Goal: Task Accomplishment & Management: Complete application form

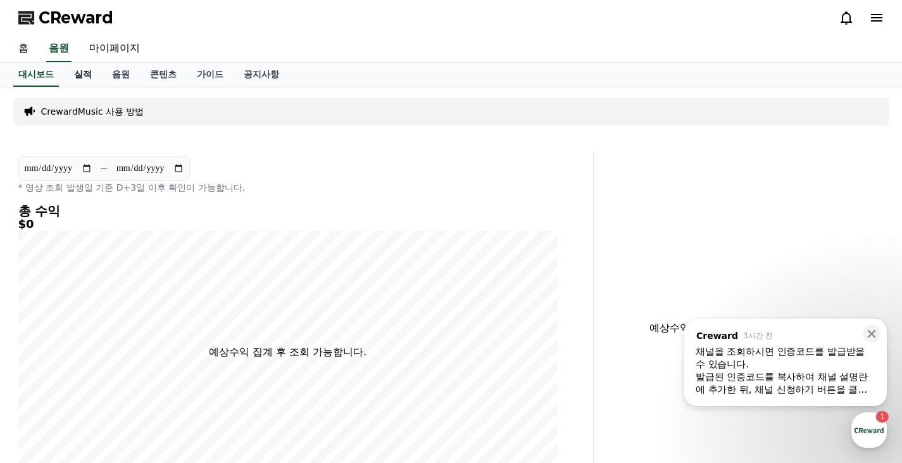
click at [83, 77] on link "실적" at bounding box center [83, 75] width 38 height 24
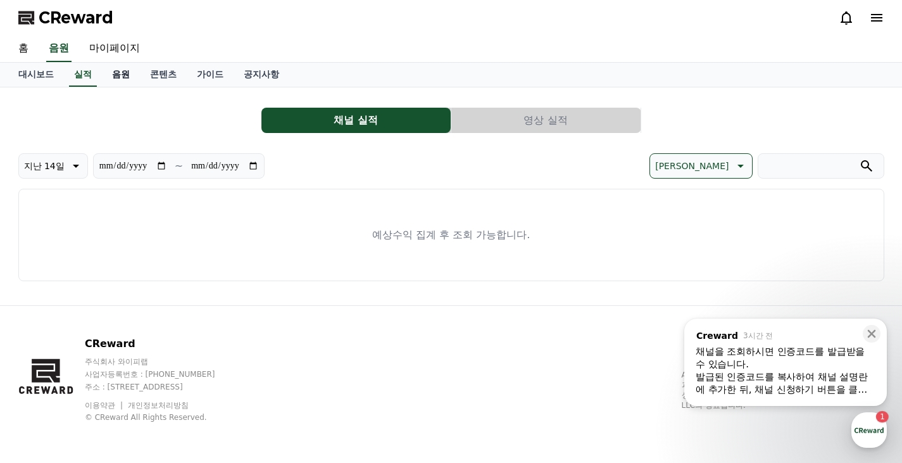
click at [123, 75] on link "음원" at bounding box center [121, 75] width 38 height 24
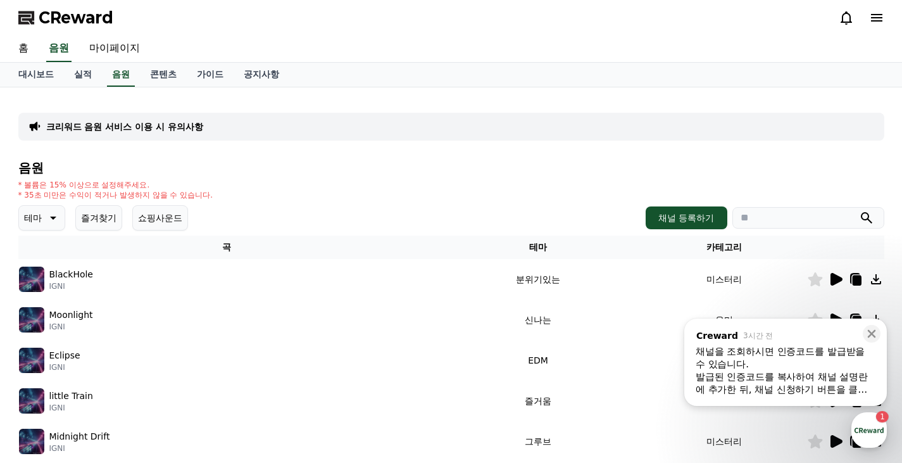
click at [875, 280] on icon at bounding box center [876, 279] width 10 height 10
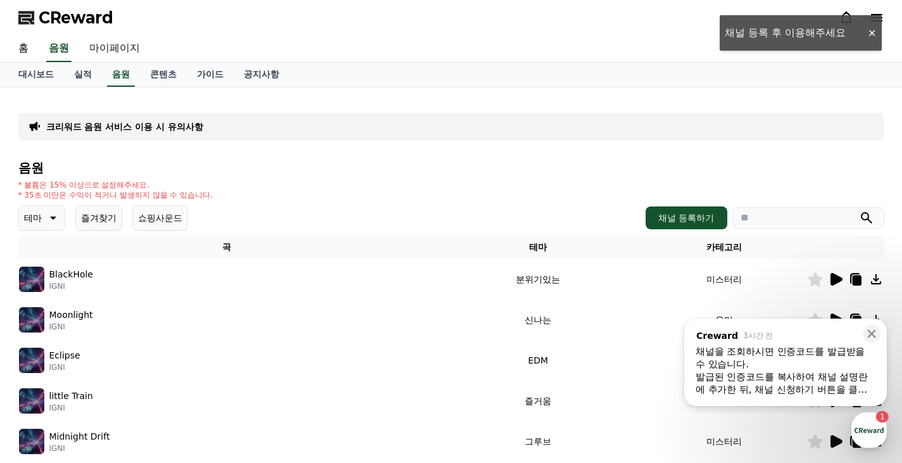
click at [113, 51] on link "마이페이지" at bounding box center [114, 48] width 71 height 27
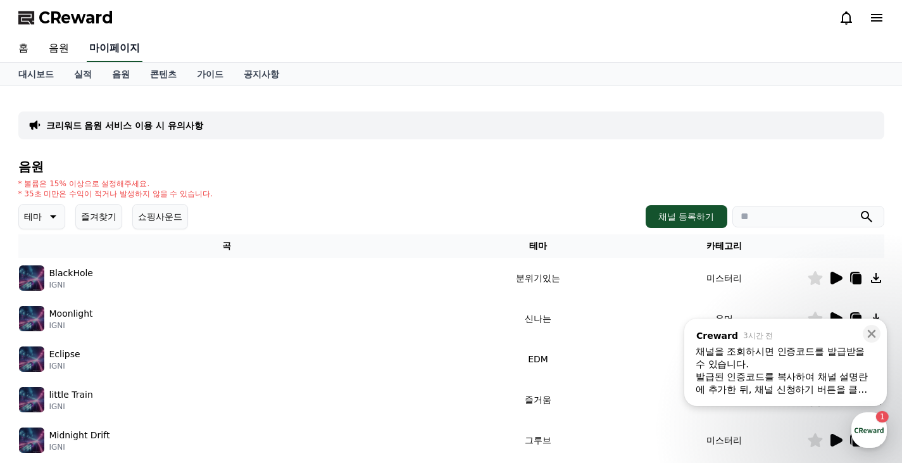
select select "**********"
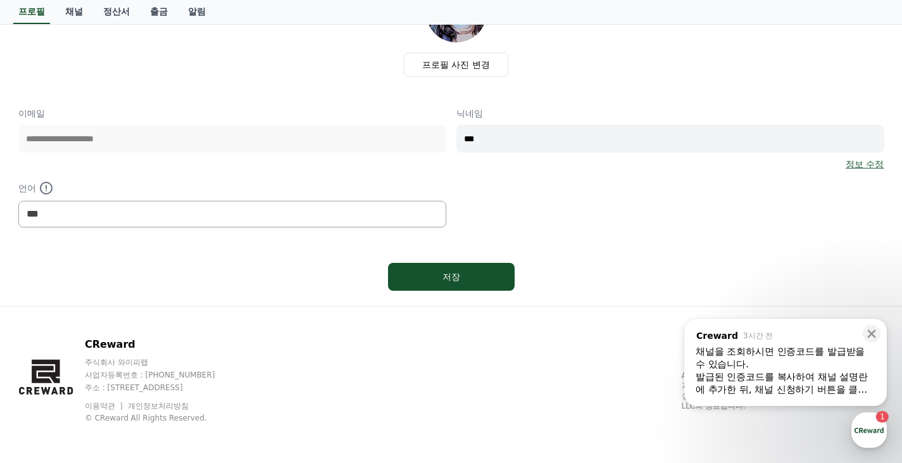
scroll to position [116, 0]
click at [441, 278] on div "저장" at bounding box center [451, 276] width 76 height 13
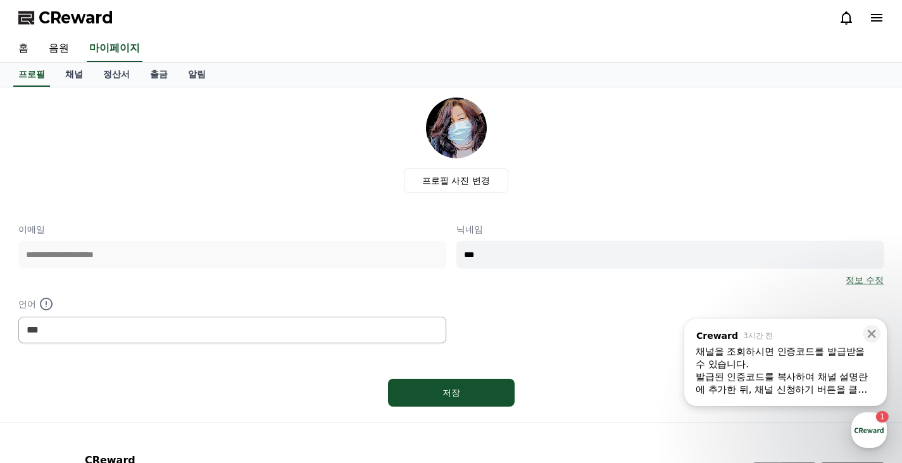
select select "**********"
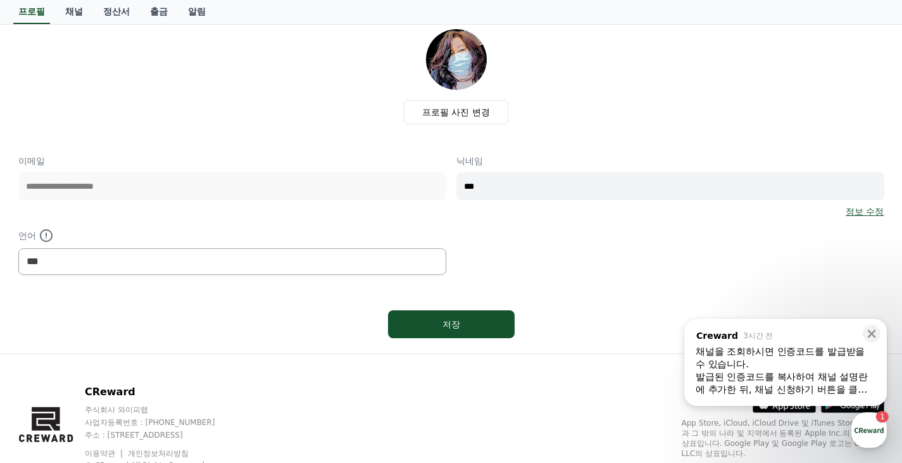
scroll to position [116, 0]
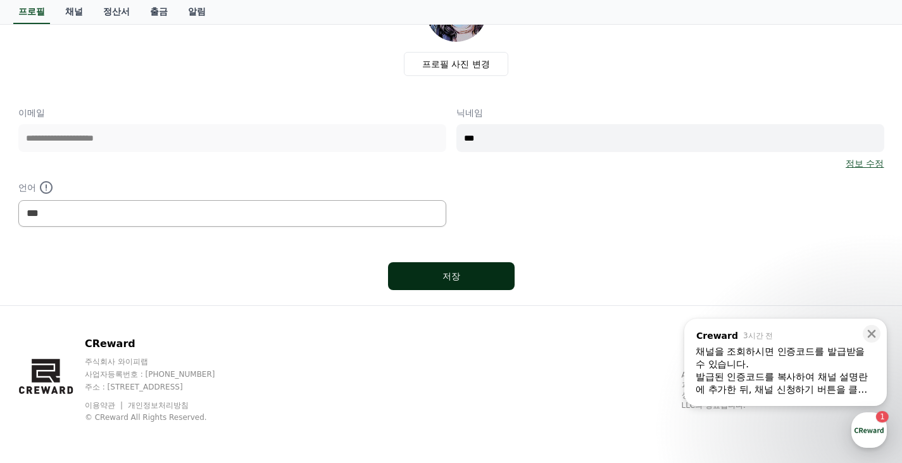
click at [444, 272] on div "저장" at bounding box center [451, 276] width 76 height 13
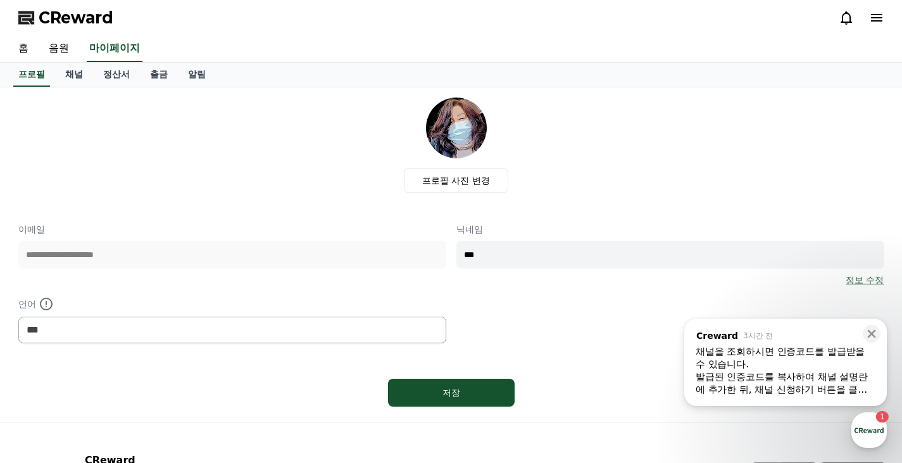
select select "**********"
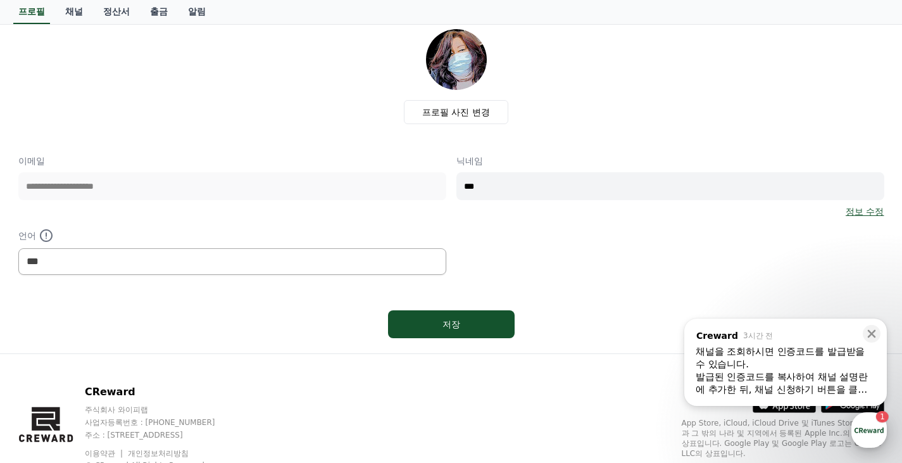
click at [866, 432] on div "button" at bounding box center [869, 429] width 35 height 35
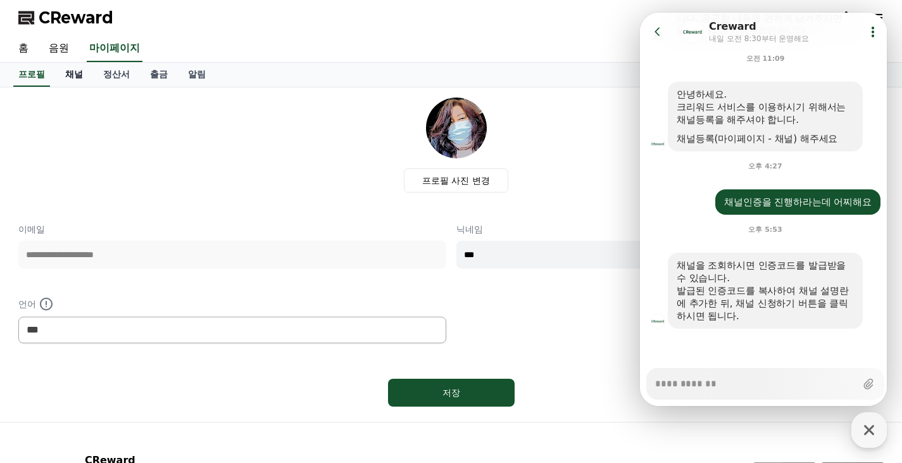
type textarea "*"
click at [79, 78] on link "채널" at bounding box center [74, 75] width 38 height 24
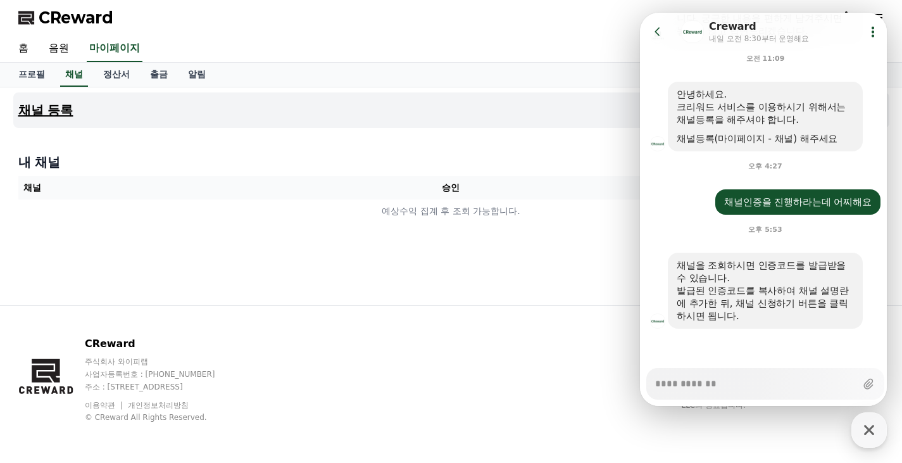
click at [519, 111] on button "채널 등록" at bounding box center [451, 109] width 876 height 35
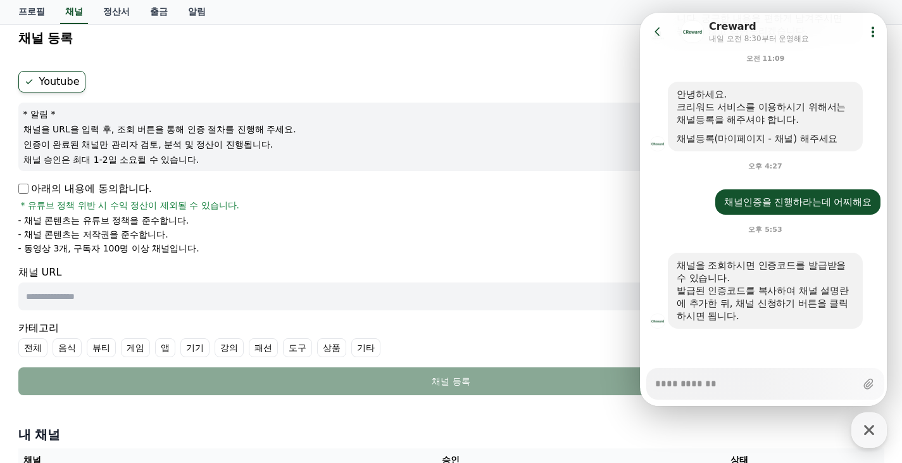
scroll to position [63, 0]
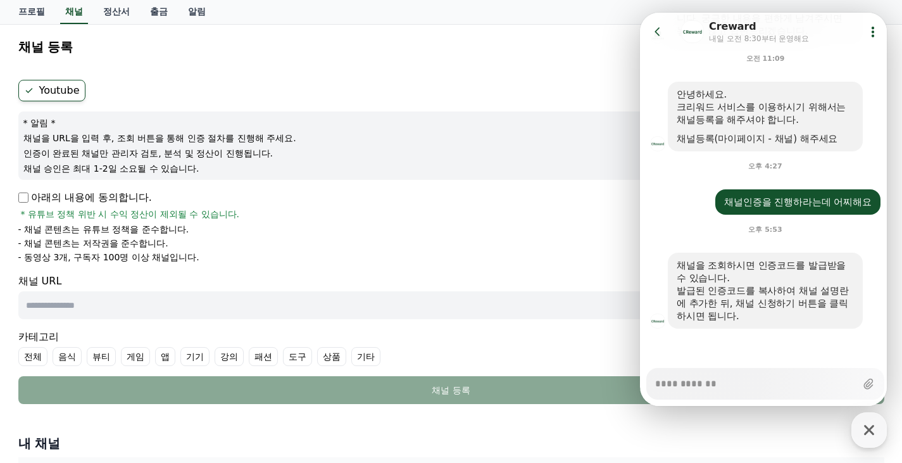
click at [30, 203] on p "아래의 내용에 동의합니다." at bounding box center [85, 197] width 134 height 15
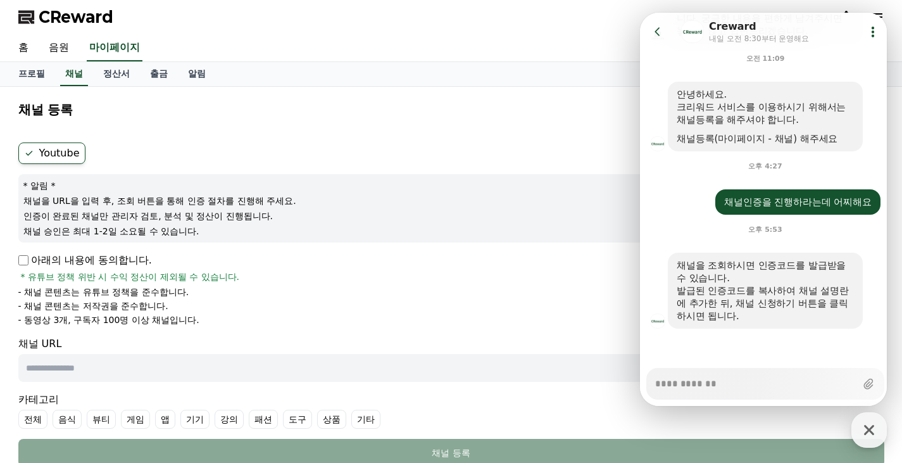
scroll to position [0, 0]
click at [82, 75] on link "채널" at bounding box center [74, 75] width 28 height 24
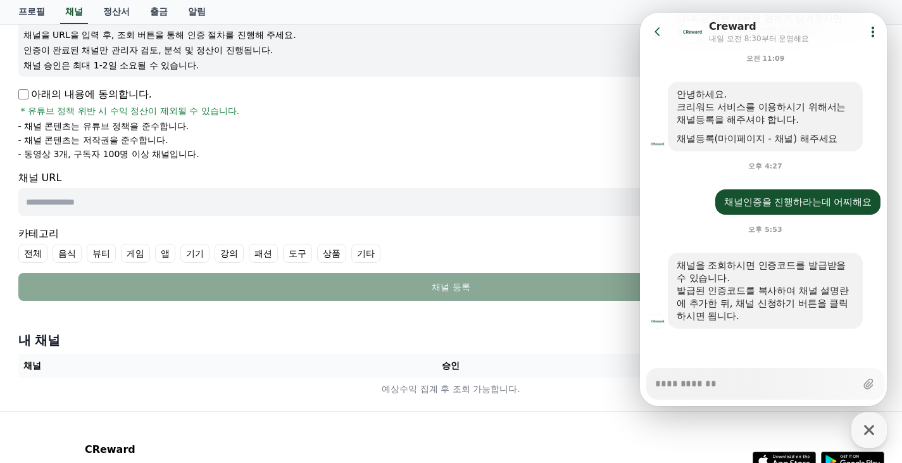
scroll to position [146, 0]
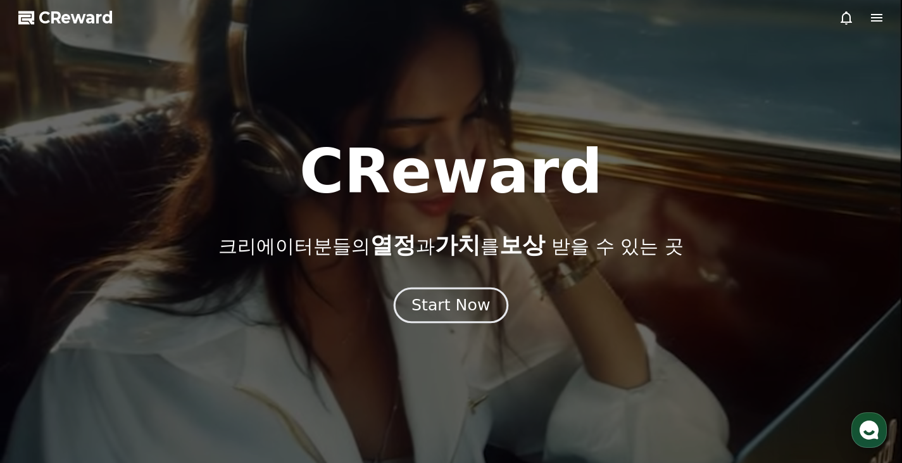
click at [450, 310] on div "Start Now" at bounding box center [451, 305] width 79 height 22
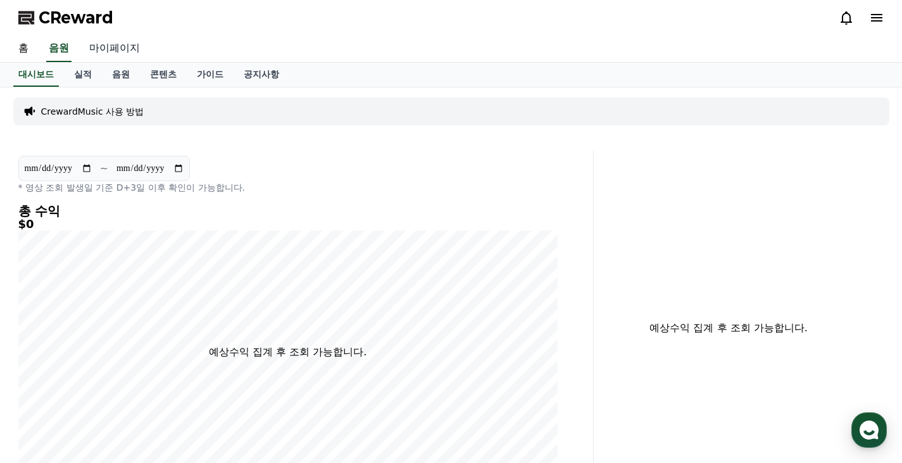
click at [118, 51] on link "마이페이지" at bounding box center [114, 48] width 71 height 27
select select "**********"
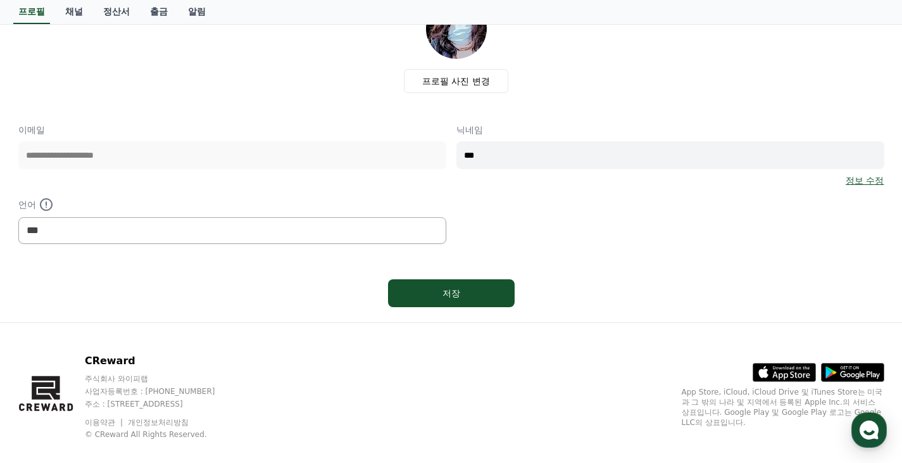
scroll to position [116, 0]
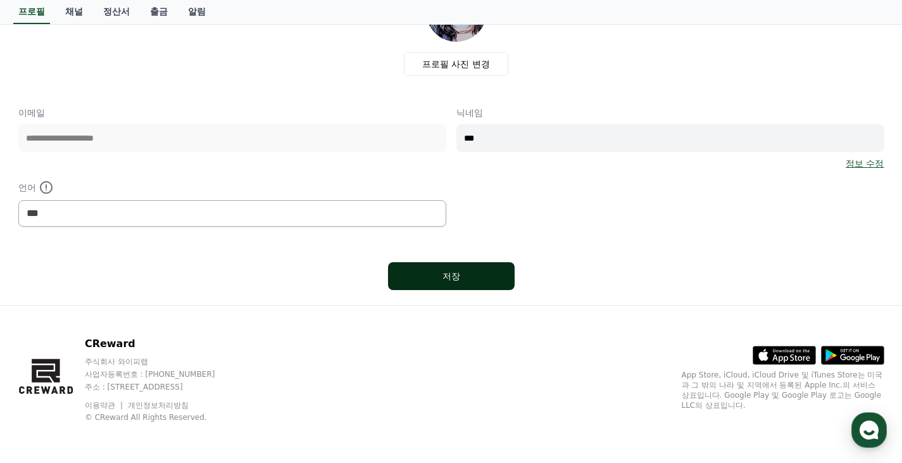
click at [441, 282] on button "저장" at bounding box center [451, 276] width 127 height 28
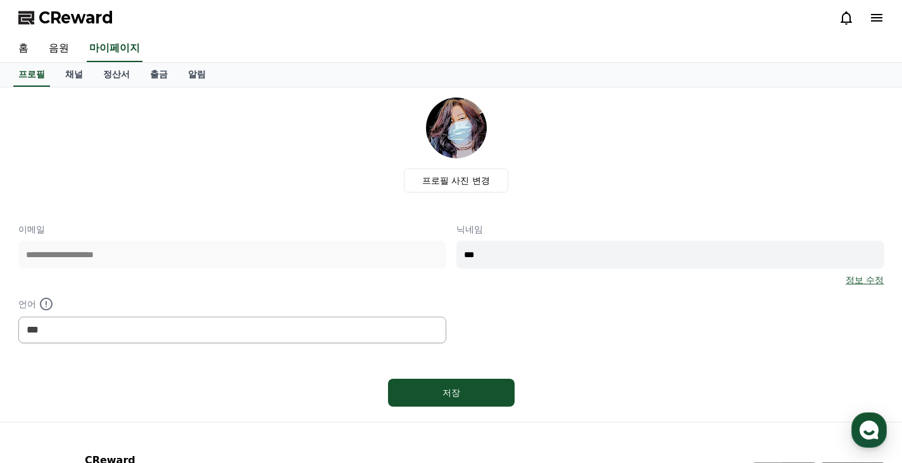
select select "**********"
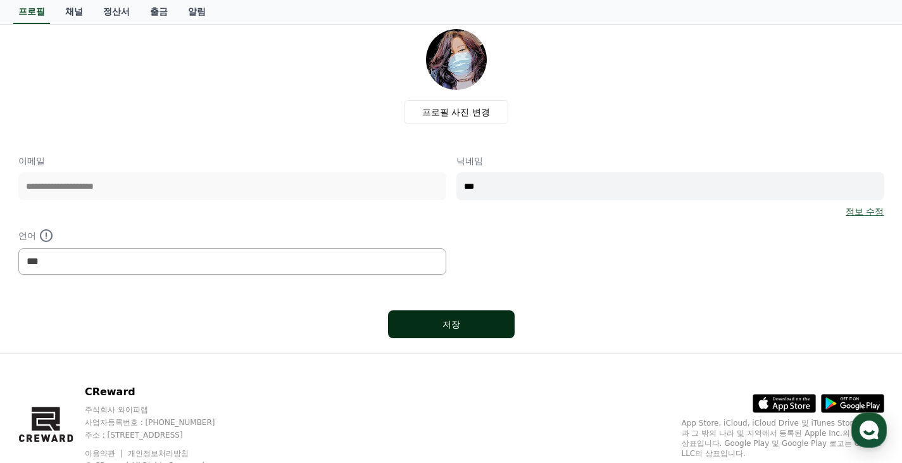
click at [450, 327] on div "저장" at bounding box center [451, 324] width 76 height 13
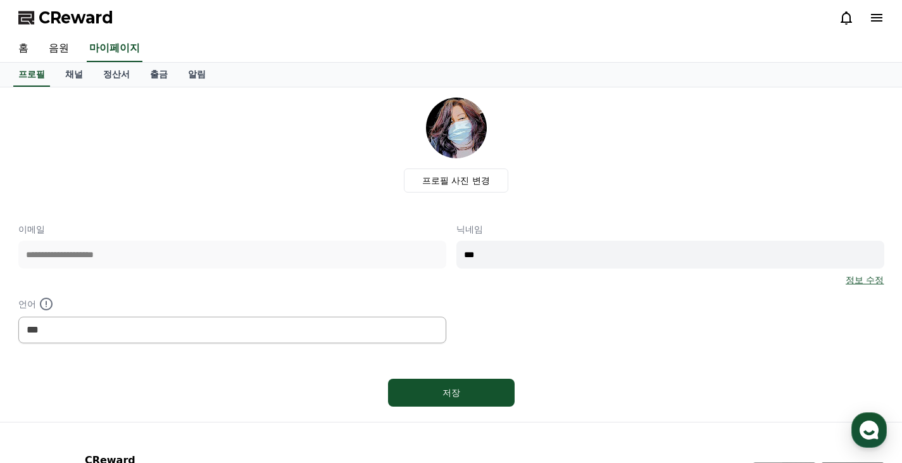
select select "**********"
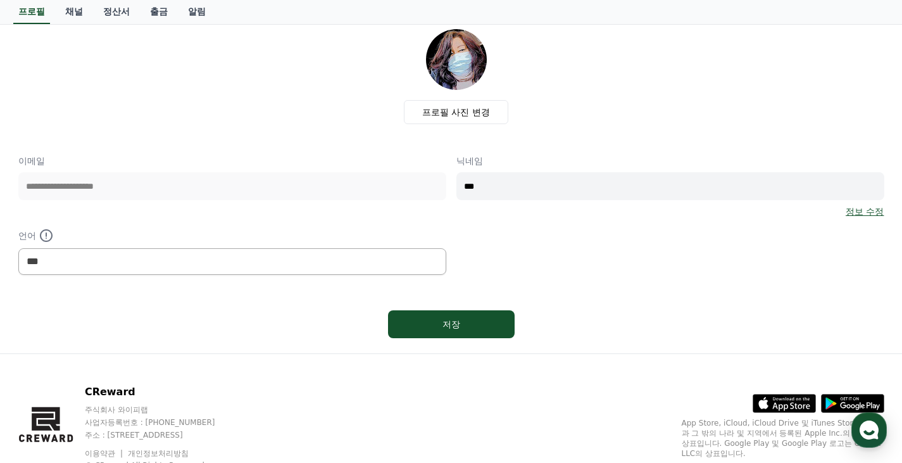
click at [450, 327] on div "저장" at bounding box center [451, 324] width 76 height 13
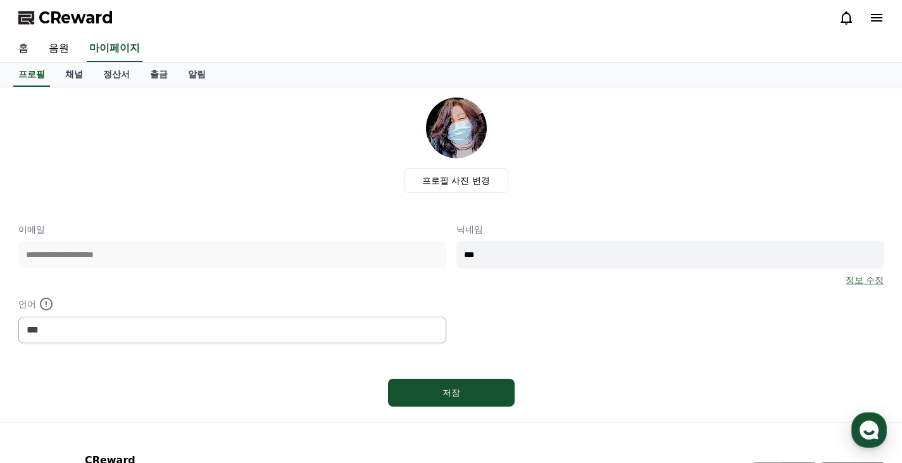
select select "**********"
click at [78, 73] on link "채널" at bounding box center [74, 75] width 38 height 24
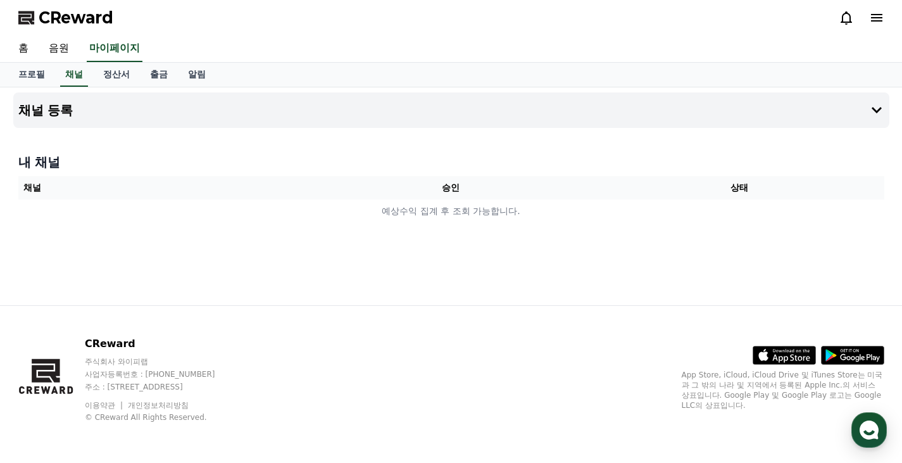
click at [30, 191] on th "채널" at bounding box center [162, 187] width 289 height 23
click at [56, 186] on th "채널" at bounding box center [162, 187] width 289 height 23
click at [743, 187] on th "상태" at bounding box center [739, 187] width 289 height 23
click at [453, 190] on th "승인" at bounding box center [450, 187] width 289 height 23
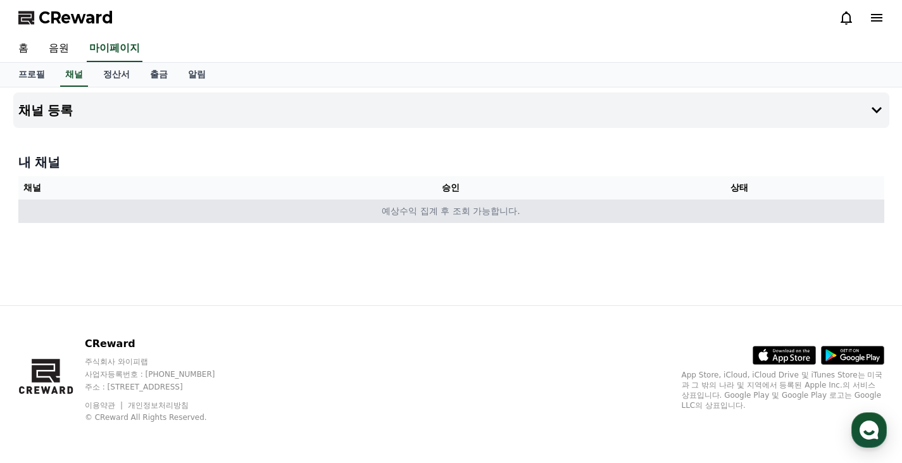
click at [447, 210] on td "예상수익 집계 후 조회 가능합니다." at bounding box center [451, 210] width 866 height 23
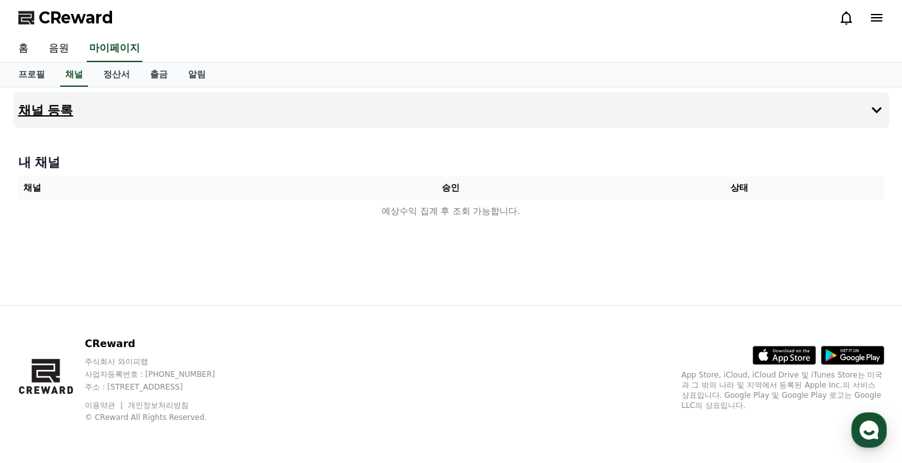
click at [872, 108] on icon at bounding box center [877, 110] width 10 height 6
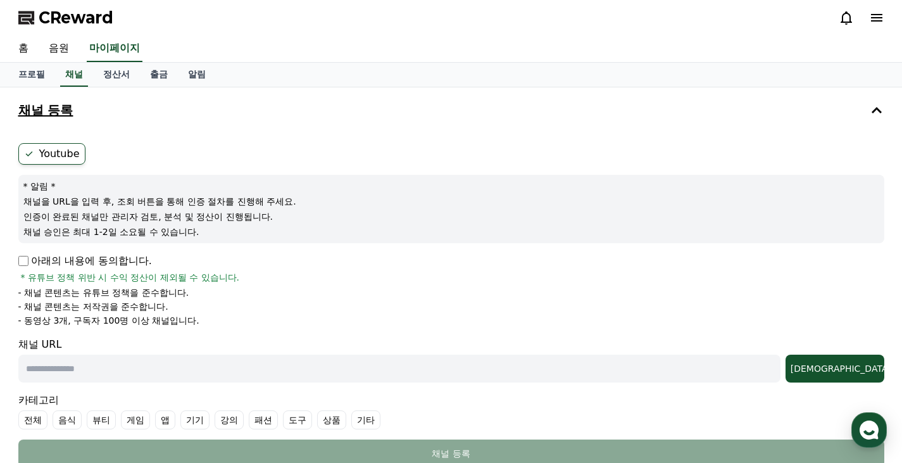
click at [28, 264] on p "아래의 내용에 동의합니다." at bounding box center [85, 260] width 134 height 15
click at [71, 365] on input "text" at bounding box center [399, 369] width 762 height 28
paste input "**********"
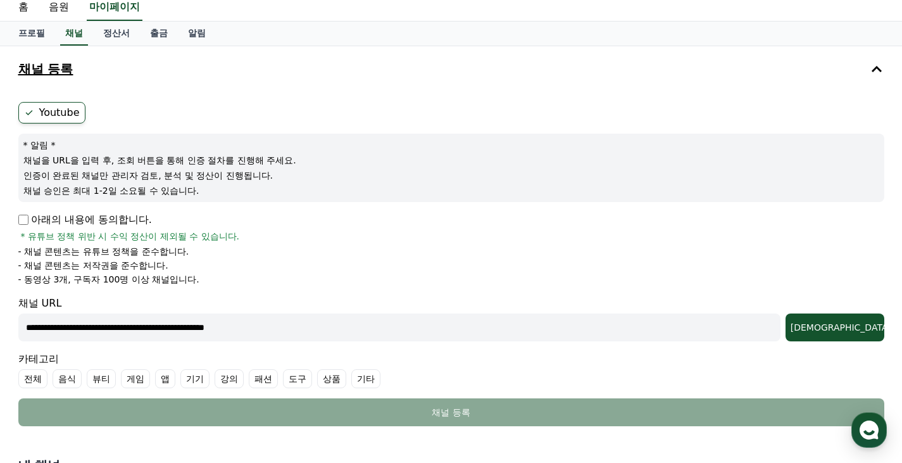
scroll to position [127, 0]
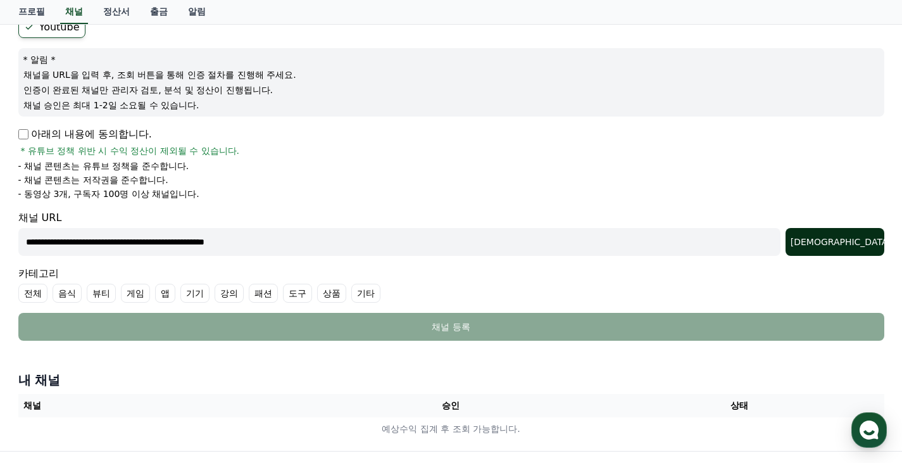
type input "**********"
click at [863, 242] on div "조회" at bounding box center [835, 242] width 89 height 13
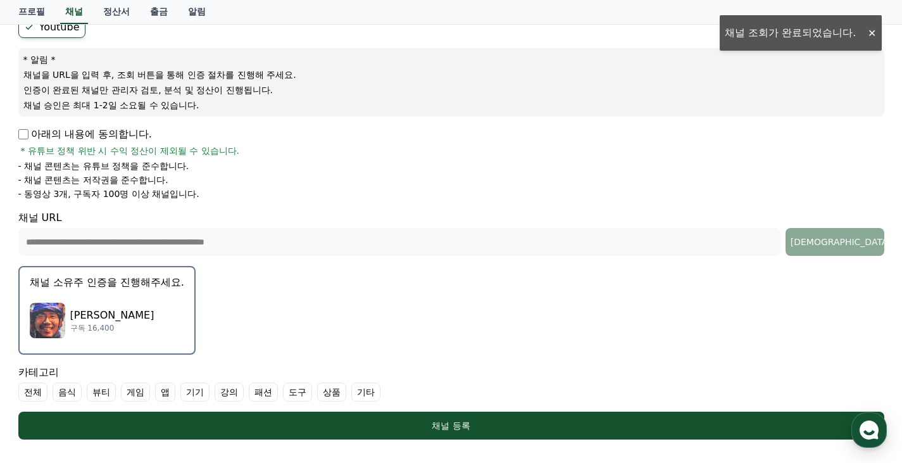
click at [135, 282] on p "채널 소유주 인증을 진행해주세요." at bounding box center [107, 282] width 154 height 15
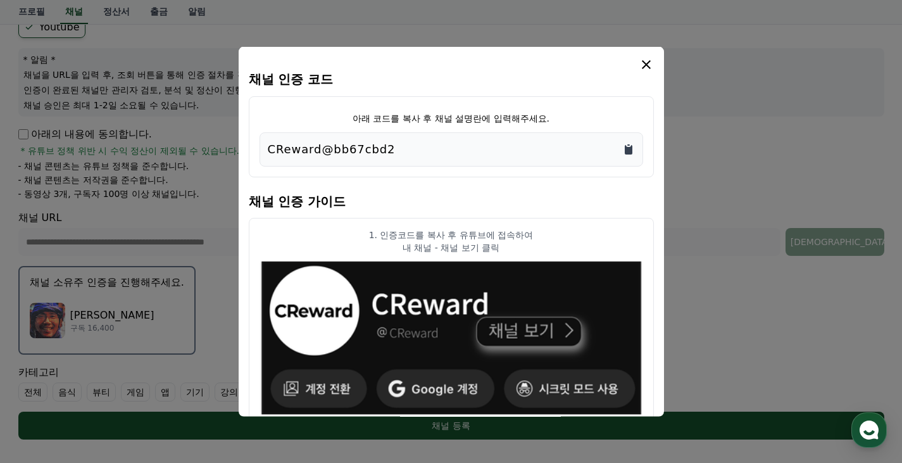
click at [630, 150] on icon "Copy to clipboard" at bounding box center [629, 148] width 8 height 9
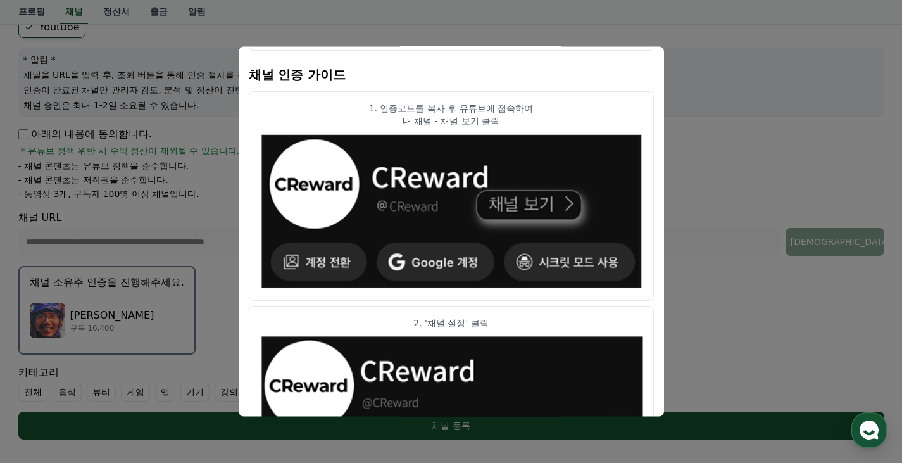
click at [505, 202] on img "modal" at bounding box center [452, 211] width 384 height 158
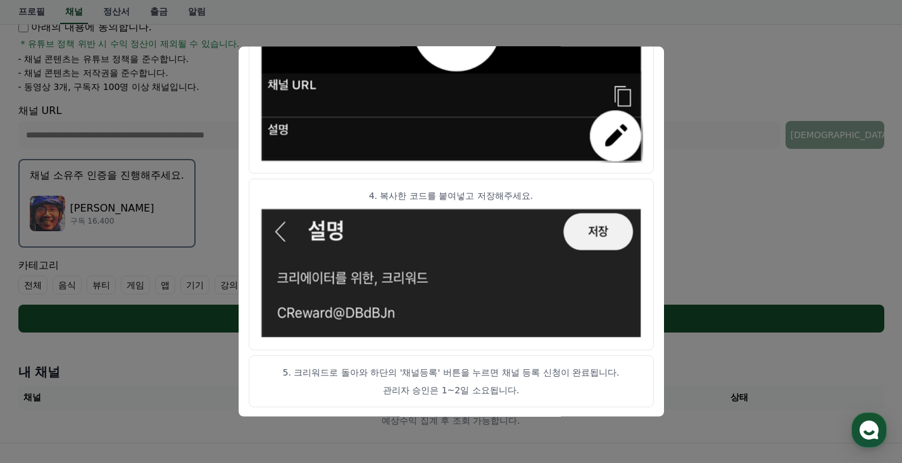
scroll to position [190, 0]
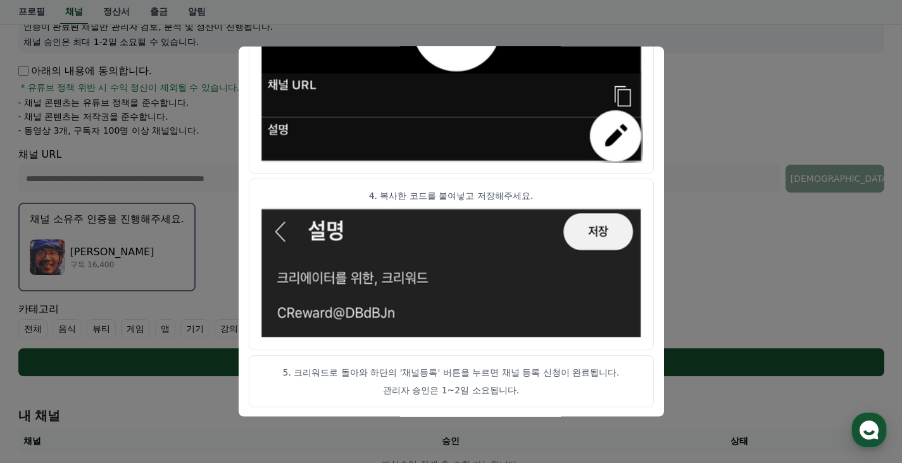
click at [728, 172] on button "close modal" at bounding box center [451, 231] width 902 height 463
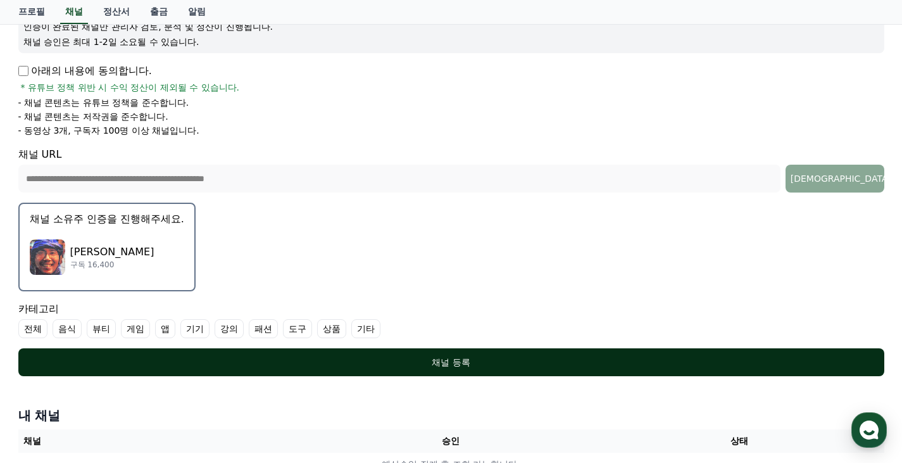
click at [453, 362] on div "채널 등록" at bounding box center [451, 362] width 815 height 13
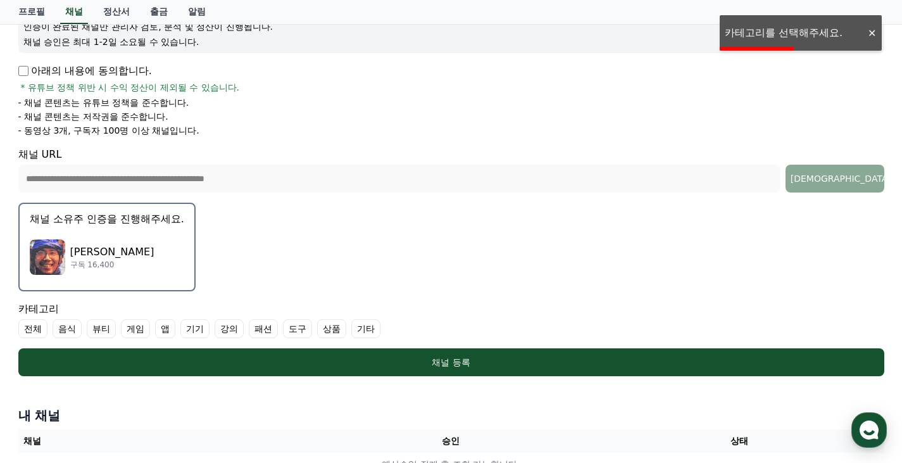
click at [63, 329] on label "음식" at bounding box center [67, 328] width 29 height 19
click at [383, 329] on label "기타" at bounding box center [381, 328] width 29 height 19
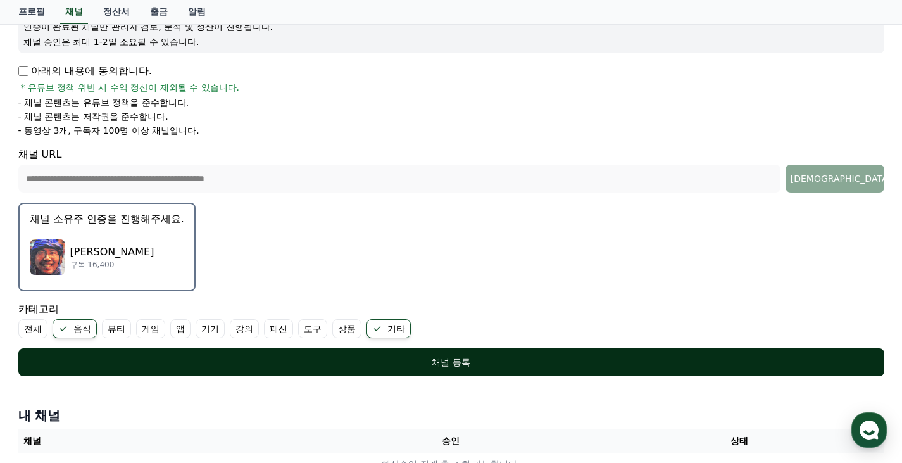
click at [451, 366] on div "채널 등록" at bounding box center [451, 362] width 815 height 13
